Goal: Task Accomplishment & Management: Use online tool/utility

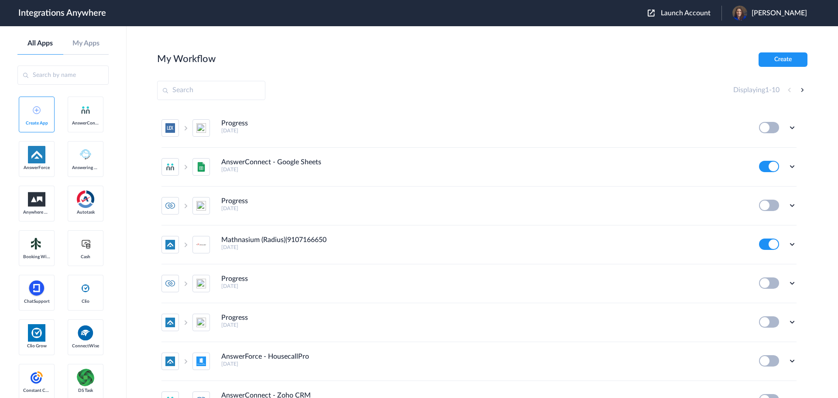
click at [688, 15] on span "Launch Account" at bounding box center [686, 13] width 50 height 7
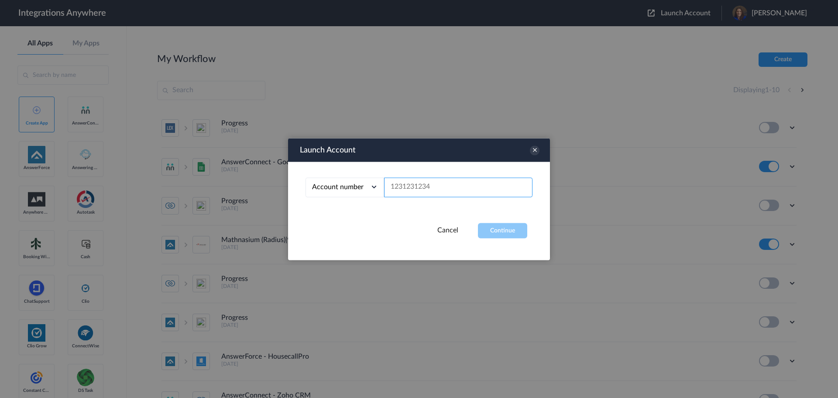
paste input "8663860281"
type input "8663860281"
click at [505, 227] on button "Continue" at bounding box center [502, 230] width 49 height 15
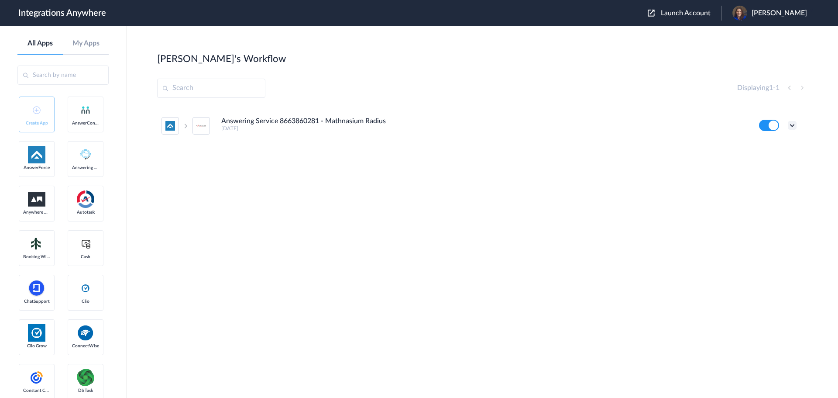
click at [790, 126] on icon at bounding box center [792, 125] width 9 height 9
click at [774, 148] on li "Edit" at bounding box center [768, 145] width 57 height 16
click at [793, 124] on icon at bounding box center [792, 125] width 9 height 9
click at [766, 161] on link "Task history" at bounding box center [767, 161] width 42 height 6
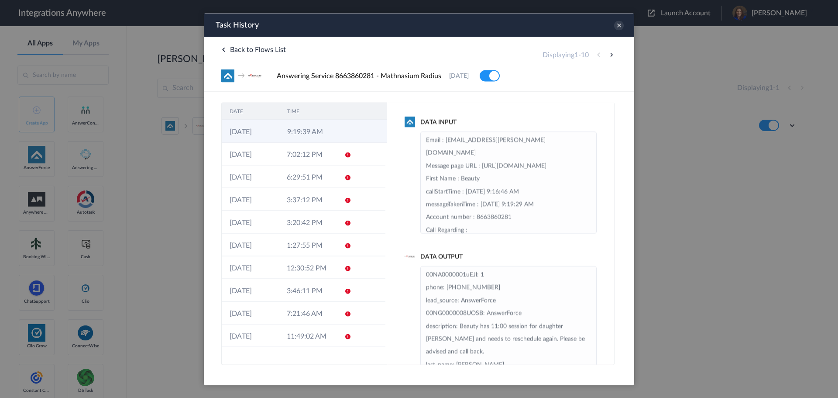
click at [275, 130] on td "[DATE]" at bounding box center [251, 131] width 58 height 23
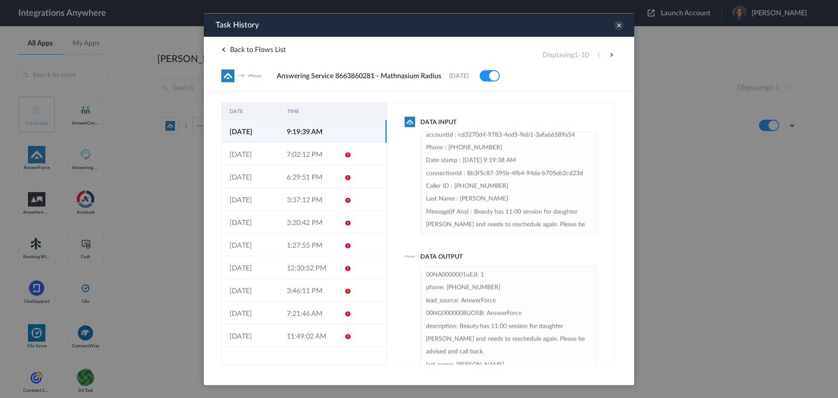
scroll to position [112, 0]
drag, startPoint x: 580, startPoint y: 178, endPoint x: 602, endPoint y: 195, distance: 28.1
click at [602, 195] on div "Data Input Email : [EMAIL_ADDRESS][PERSON_NAME][DOMAIN_NAME] Message page URL :…" at bounding box center [500, 233] width 227 height 262
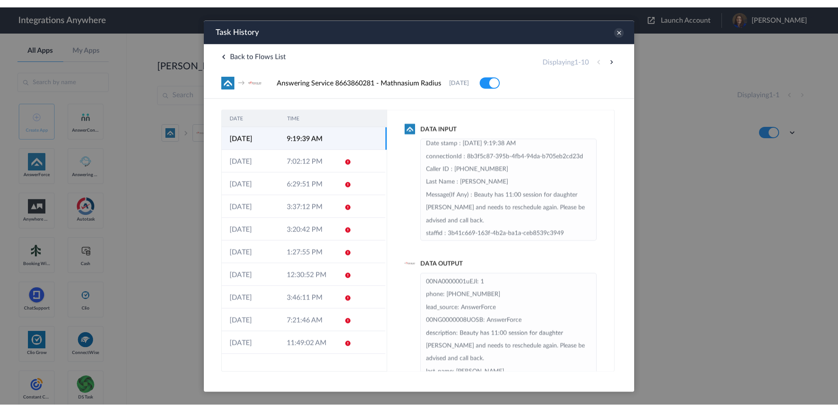
scroll to position [143, 0]
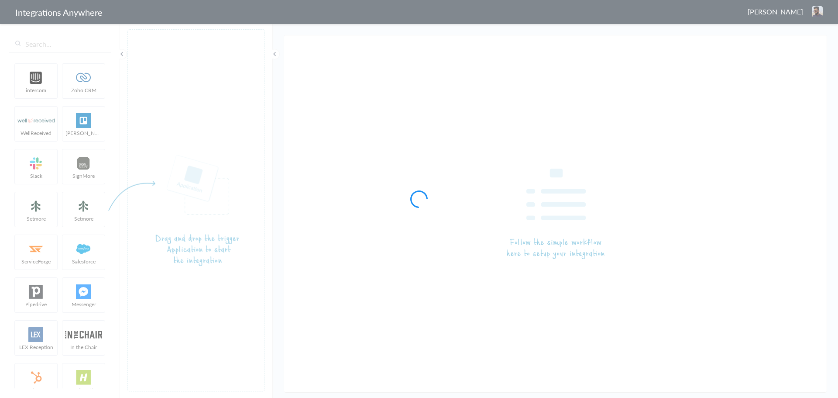
type input "Answering Service 8663860281 - Mathnasium Radius"
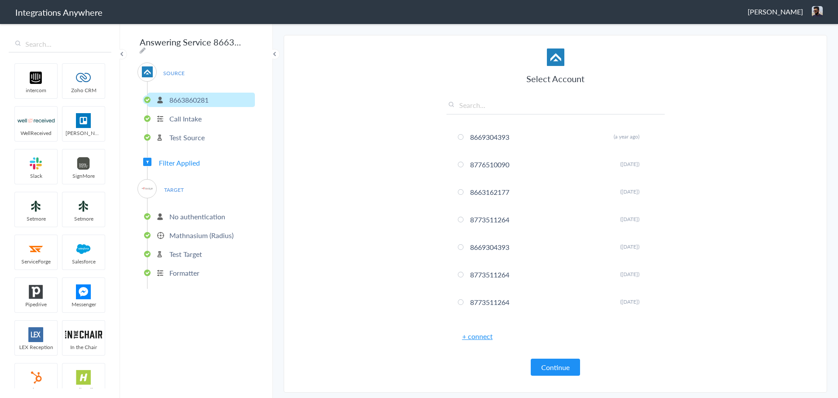
click at [193, 116] on p "Call Intake" at bounding box center [185, 118] width 32 height 10
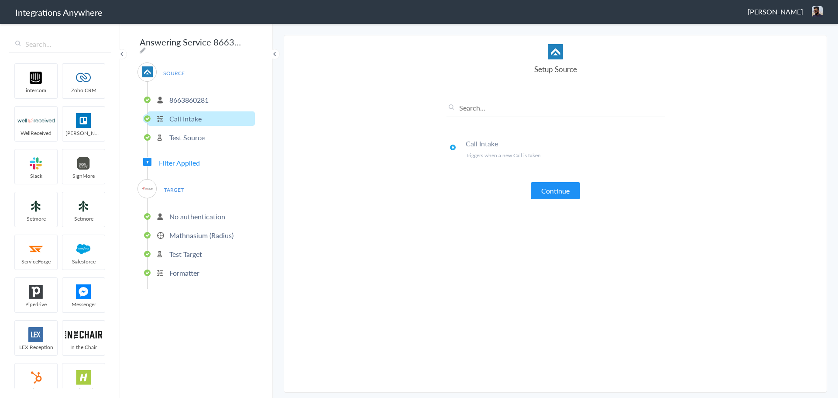
click at [199, 133] on p "Test Source" at bounding box center [186, 137] width 35 height 10
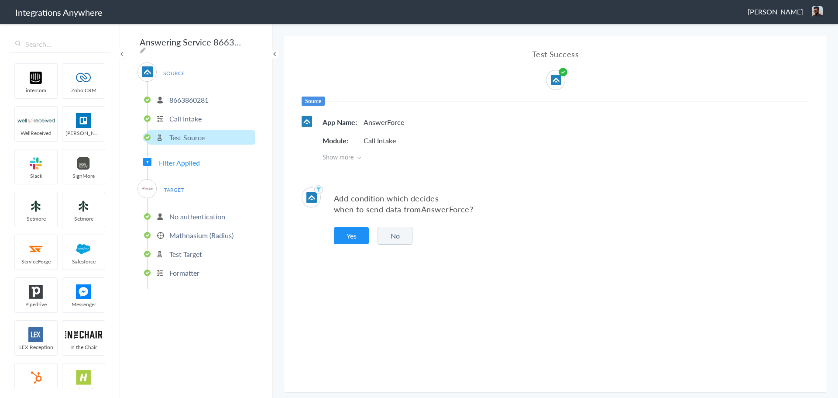
click at [189, 158] on span "Filter Applied" at bounding box center [179, 163] width 41 height 10
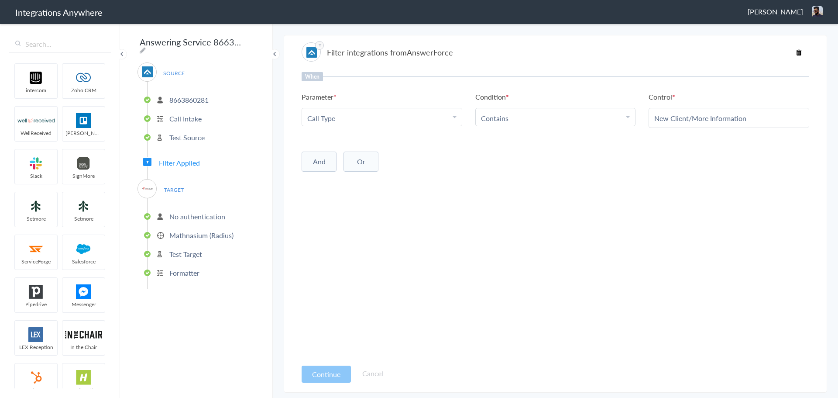
click at [203, 213] on p "No authentication" at bounding box center [197, 216] width 56 height 10
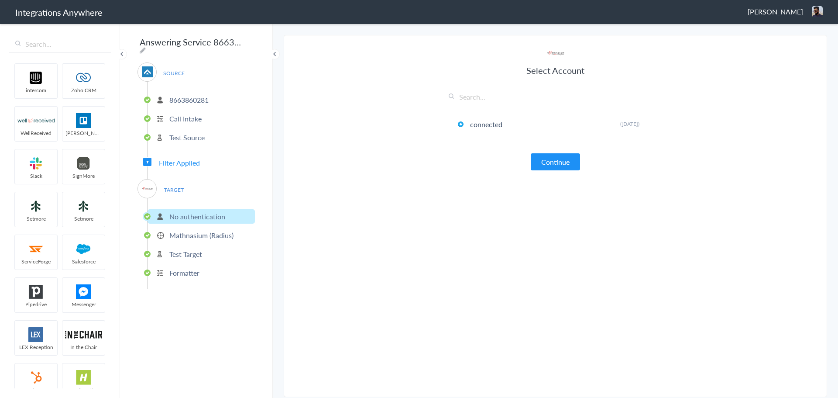
click at [199, 233] on p "Mathnasium (Radius)" at bounding box center [201, 235] width 64 height 10
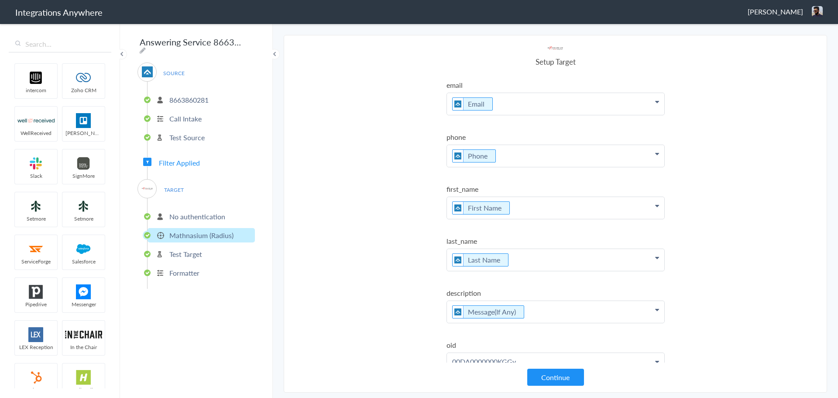
click at [196, 216] on p "No authentication" at bounding box center [197, 216] width 56 height 10
